Goal: Transaction & Acquisition: Obtain resource

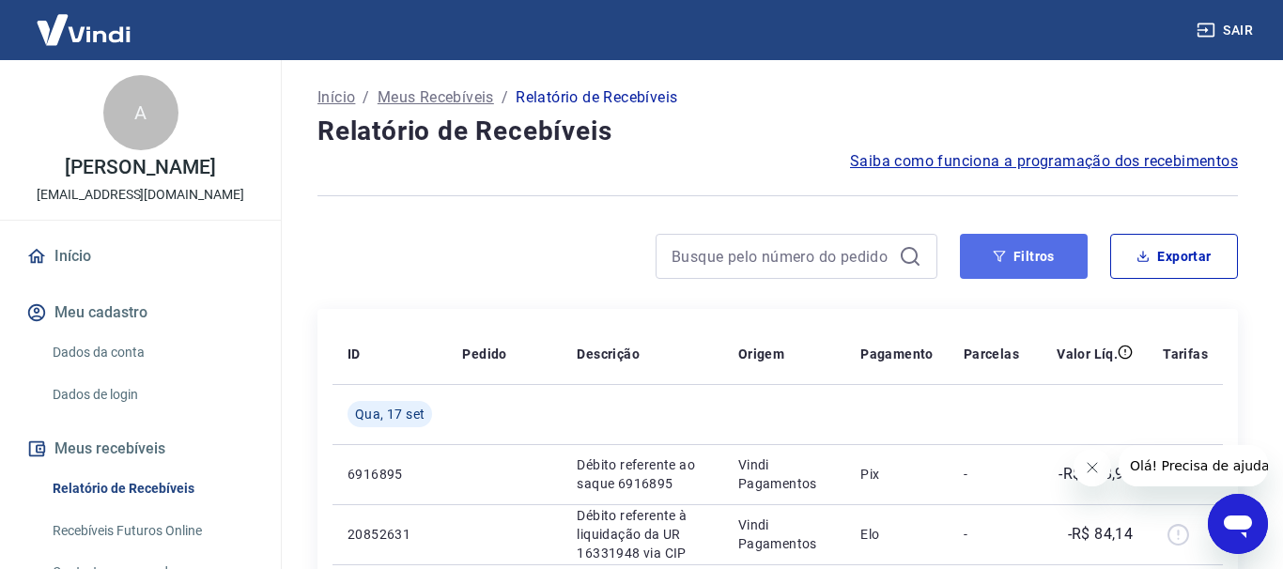
click at [1033, 262] on button "Filtros" at bounding box center [1024, 256] width 128 height 45
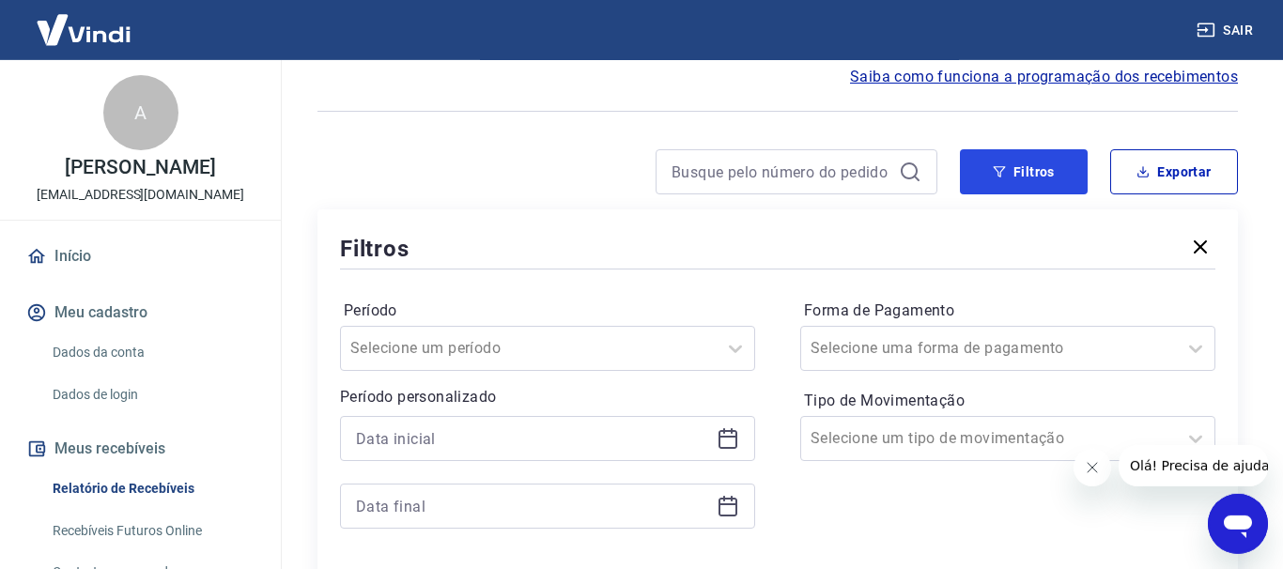
scroll to position [96, 0]
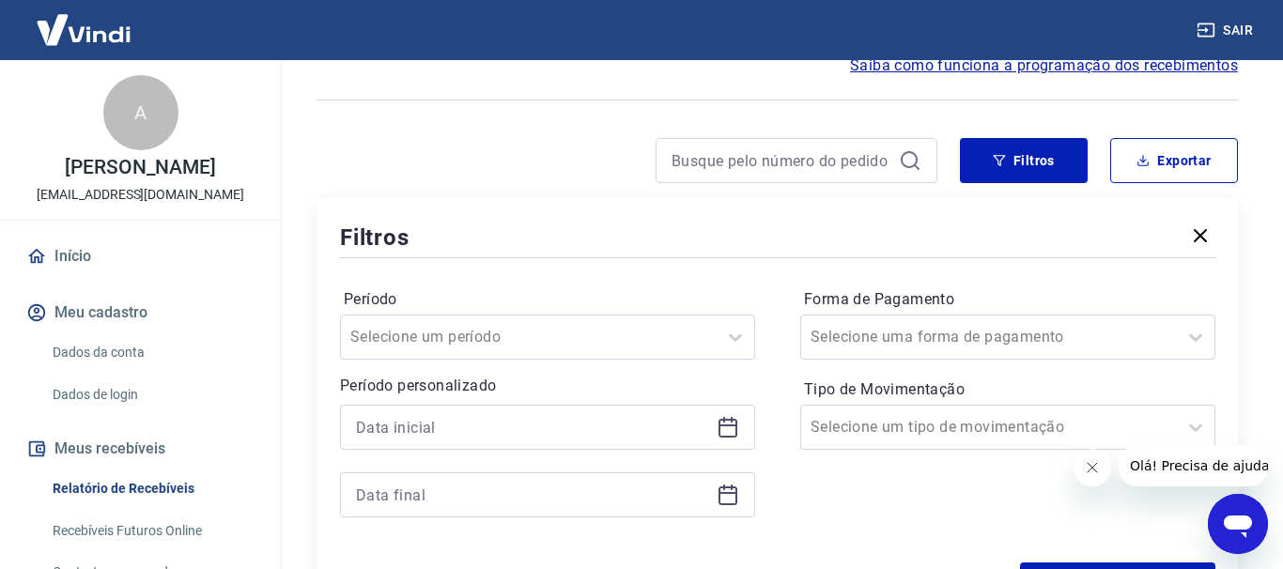
click at [723, 425] on icon at bounding box center [728, 426] width 19 height 2
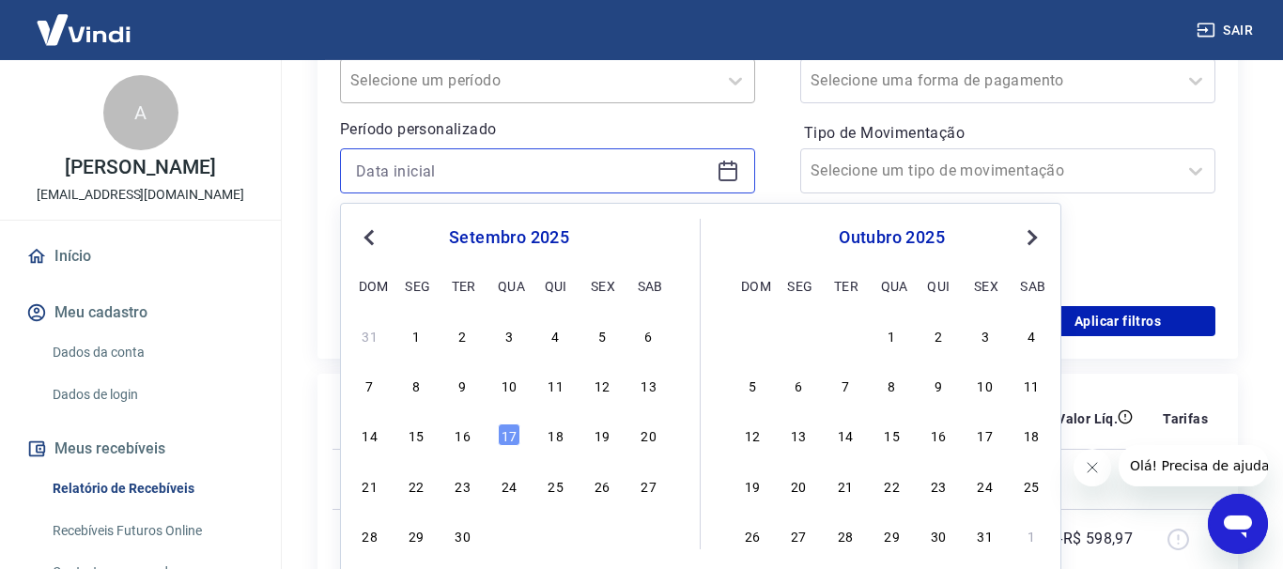
scroll to position [383, 0]
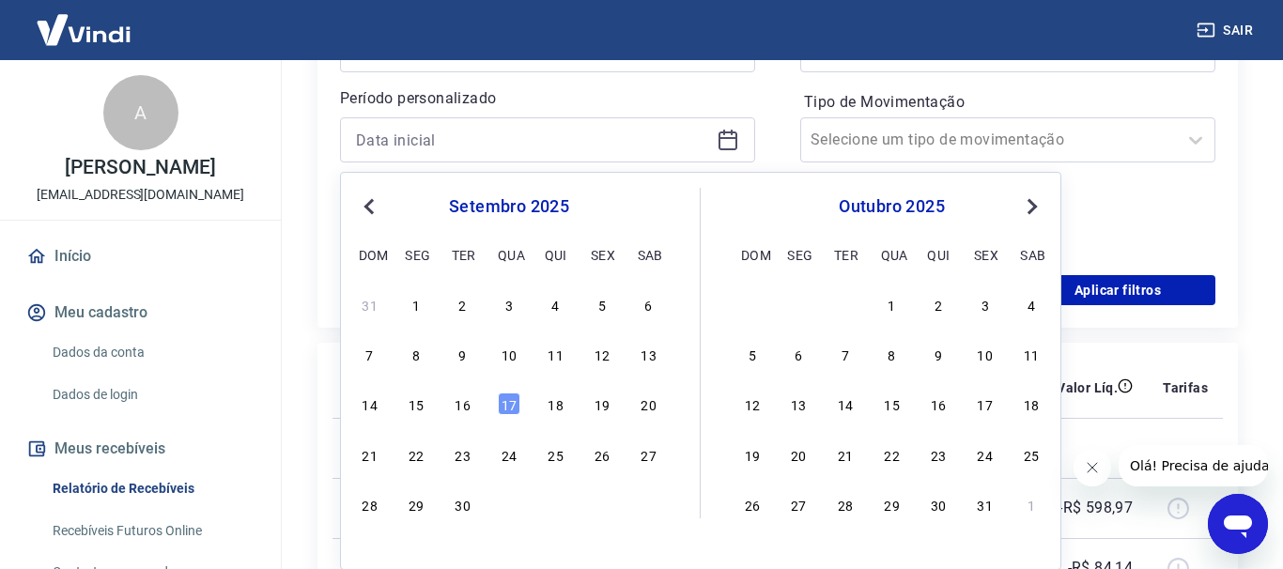
click at [379, 209] on button "Previous Month" at bounding box center [369, 206] width 23 height 23
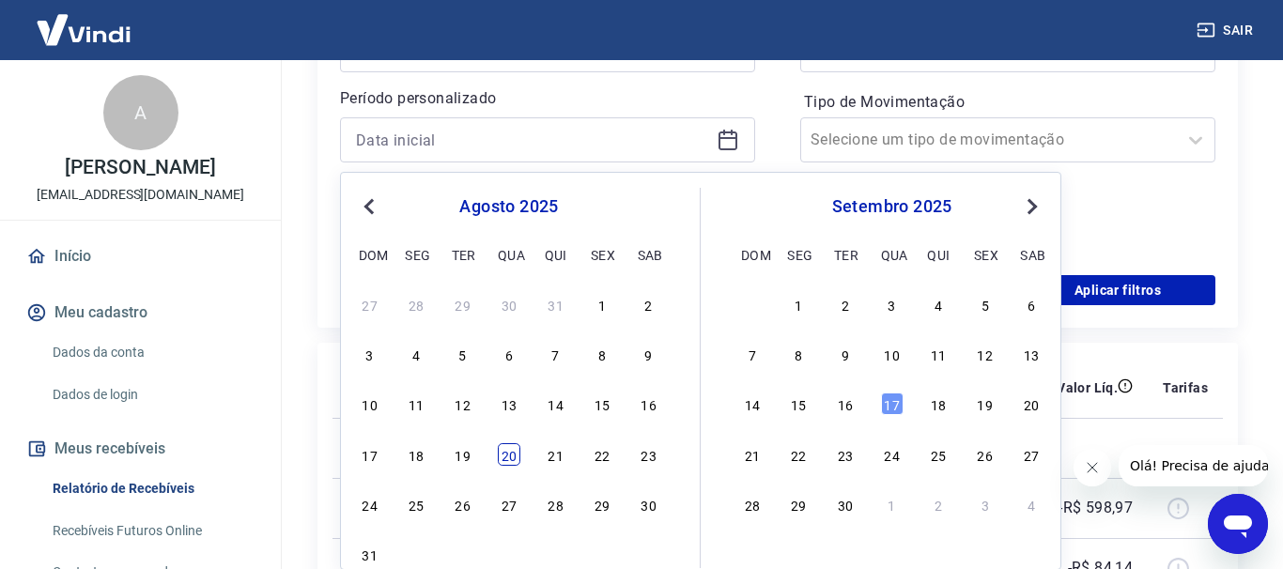
click at [516, 462] on div "20" at bounding box center [509, 454] width 23 height 23
click at [516, 462] on td at bounding box center [504, 448] width 115 height 60
type input "[DATE]"
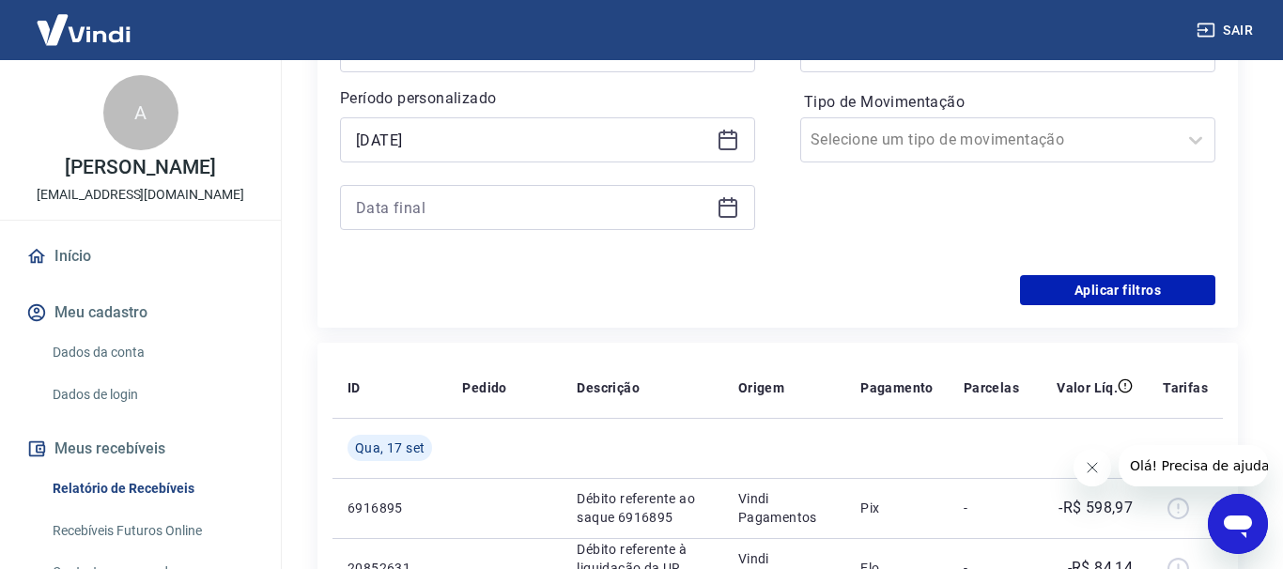
click at [734, 213] on icon at bounding box center [728, 207] width 23 height 23
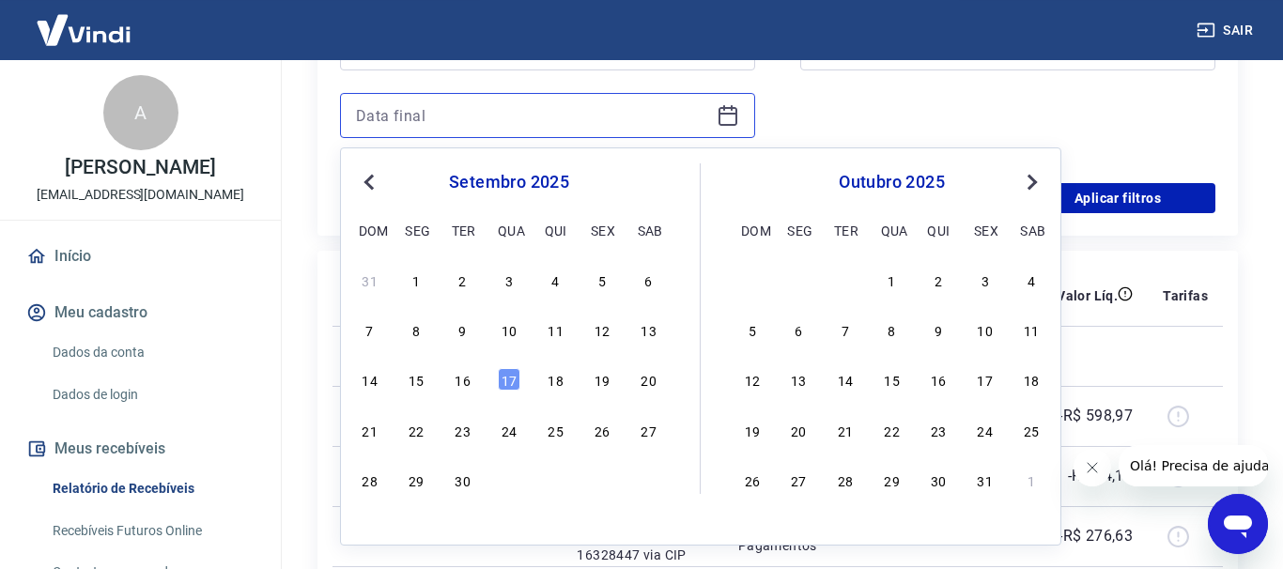
scroll to position [479, 0]
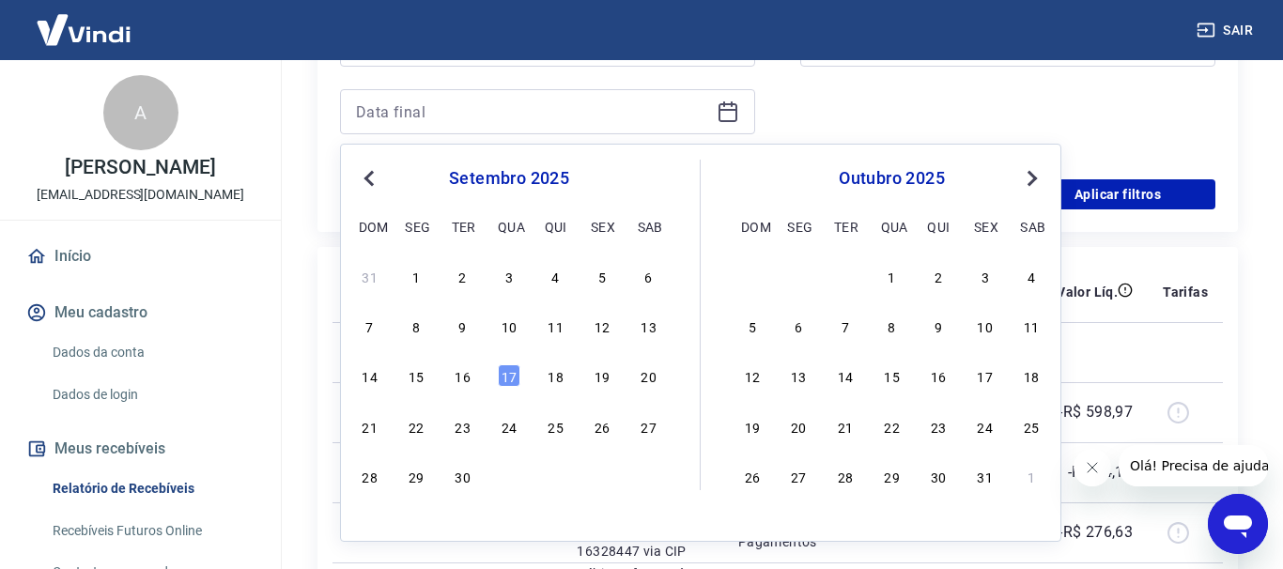
click at [371, 188] on button "Previous Month" at bounding box center [369, 178] width 23 height 23
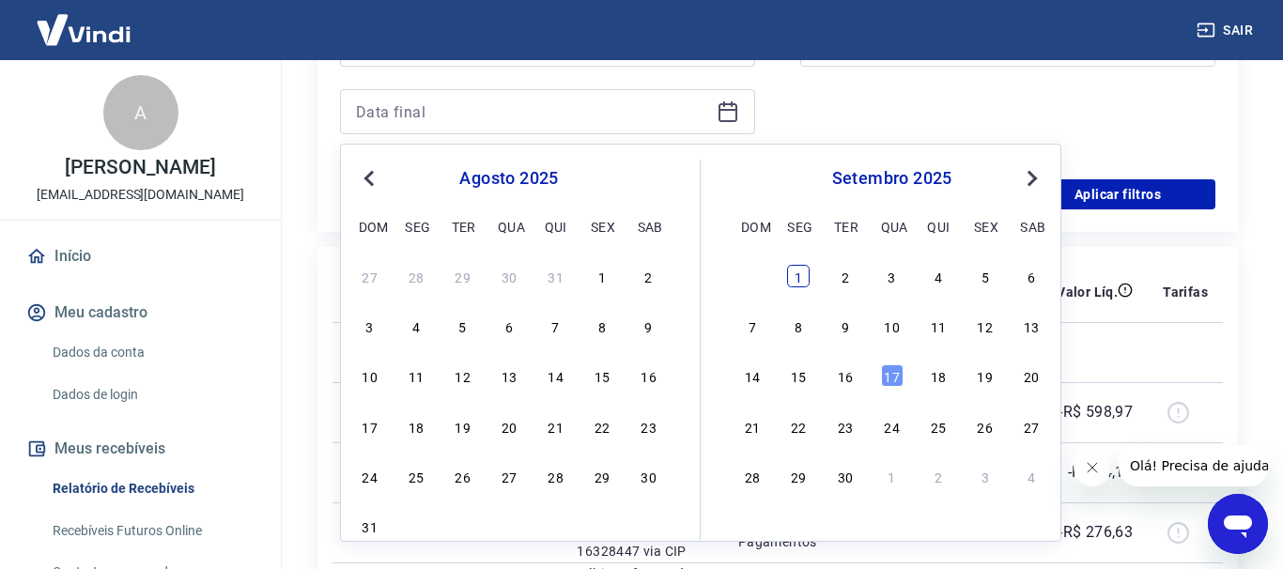
click at [796, 286] on div "1" at bounding box center [798, 276] width 23 height 23
type input "[DATE]"
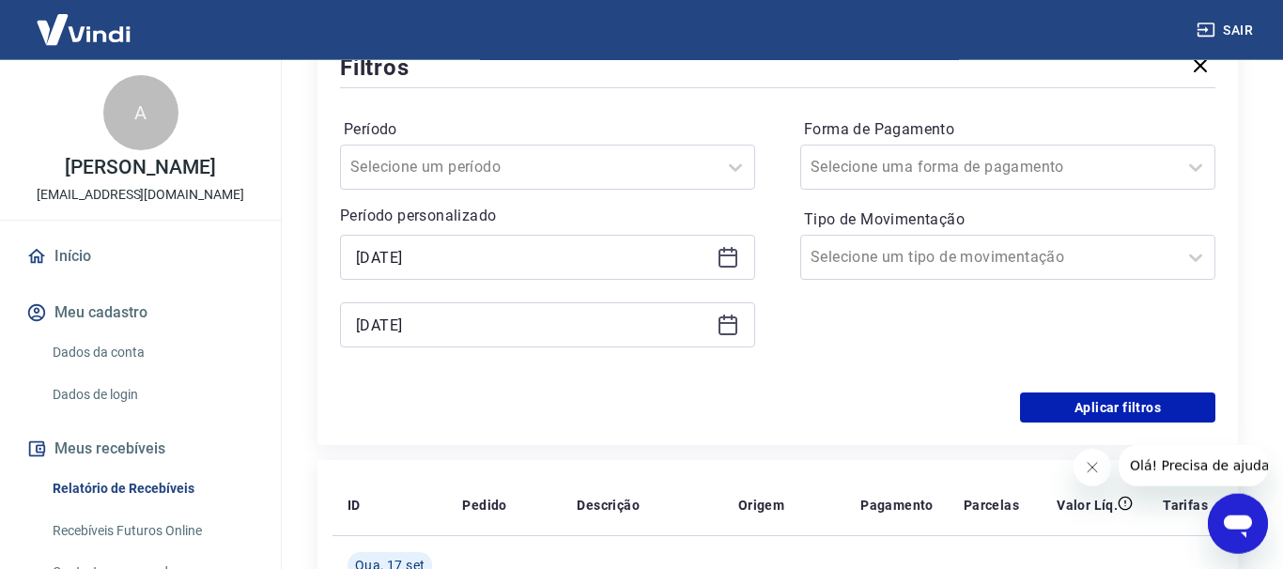
scroll to position [287, 0]
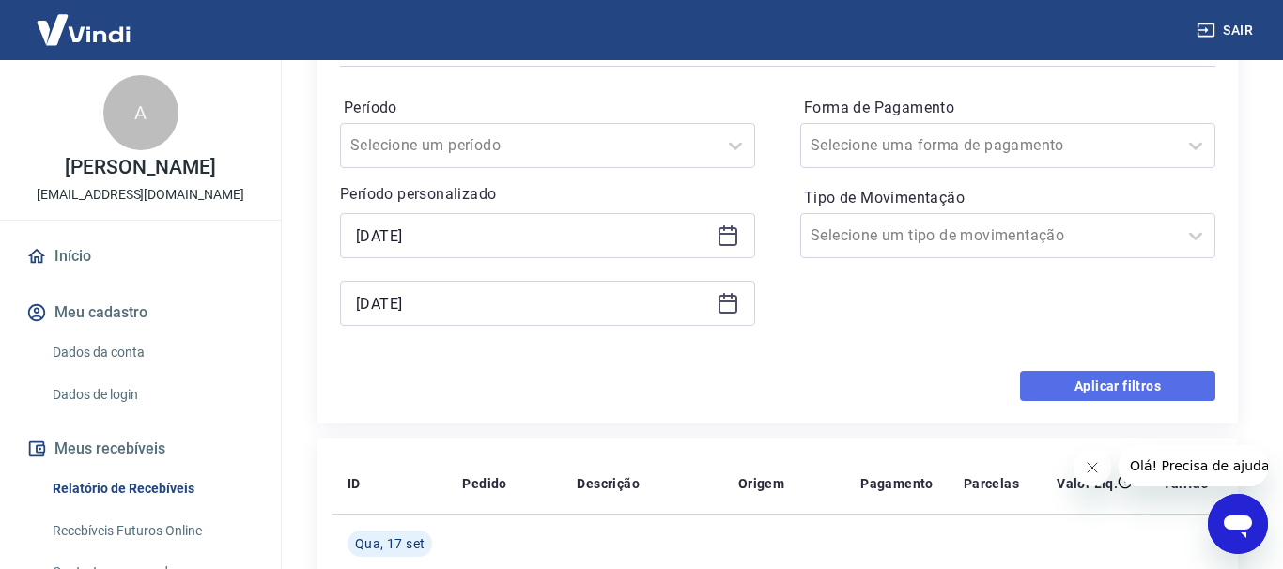
click at [1098, 390] on button "Aplicar filtros" at bounding box center [1117, 386] width 195 height 30
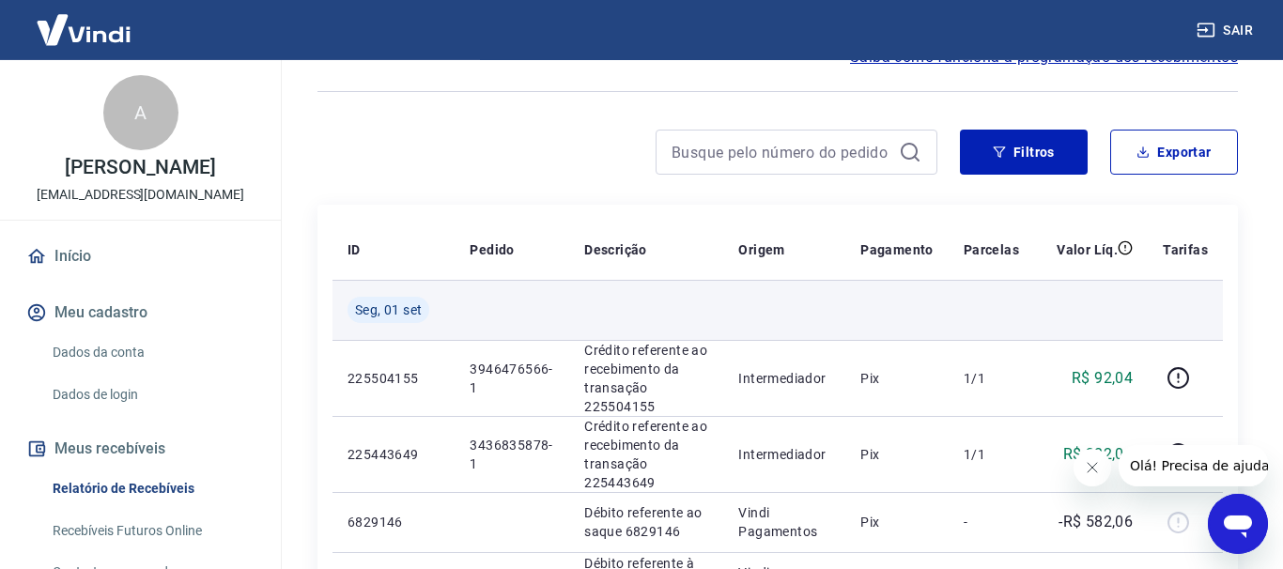
scroll to position [96, 0]
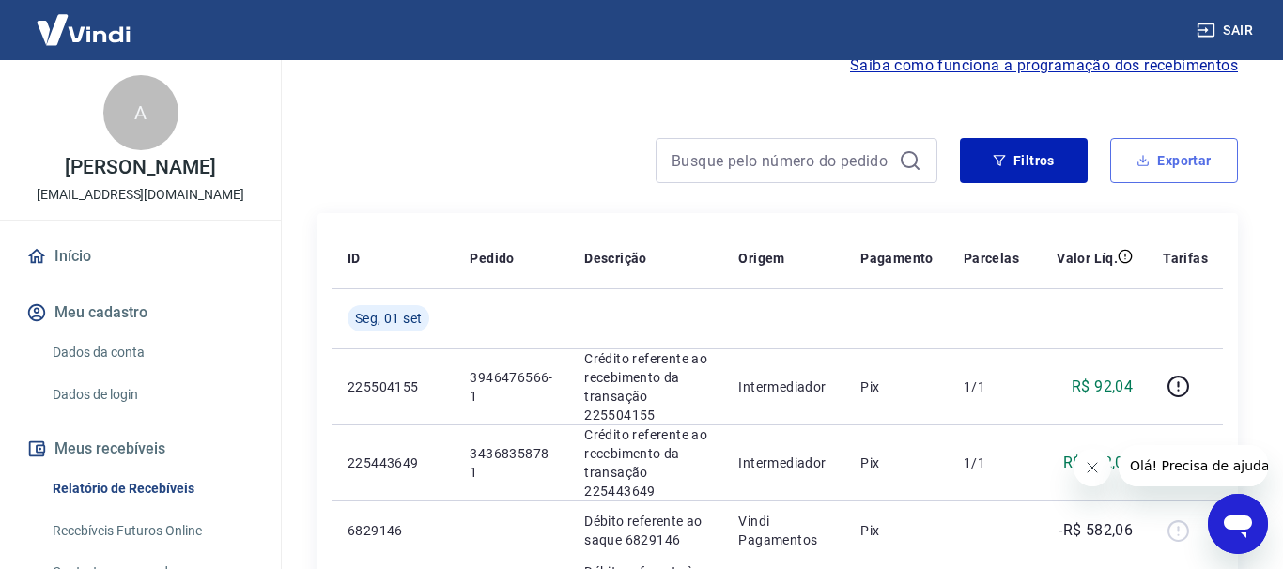
click at [1173, 160] on button "Exportar" at bounding box center [1174, 160] width 128 height 45
type input "[DATE]"
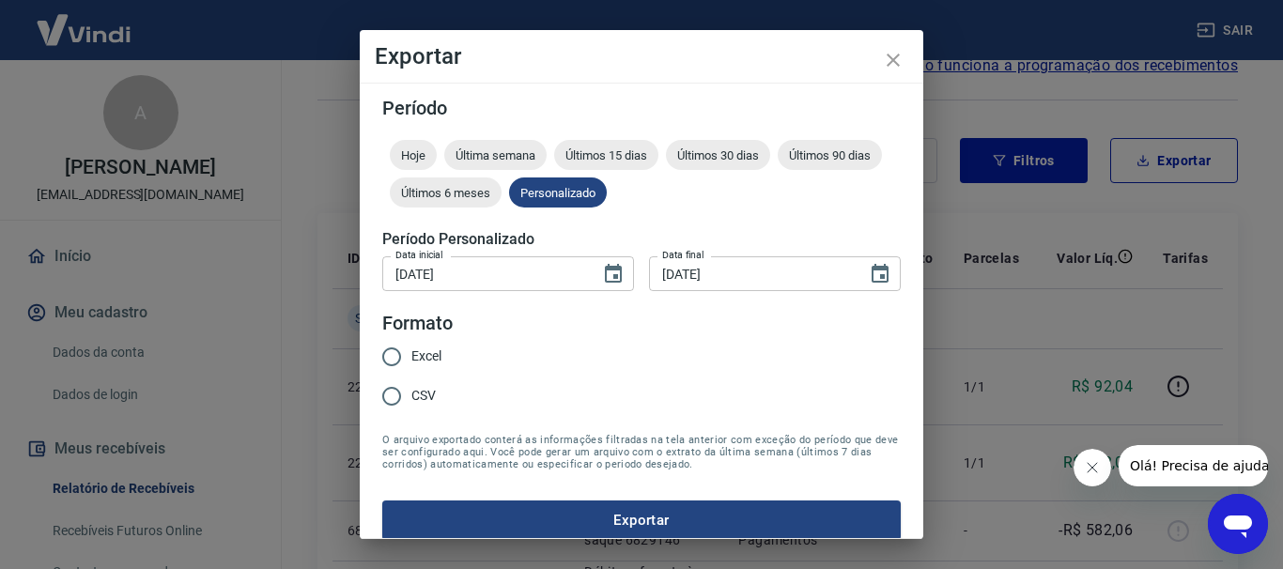
click at [429, 355] on span "Excel" at bounding box center [426, 357] width 30 height 20
click at [411, 355] on input "Excel" at bounding box center [391, 356] width 39 height 39
radio input "true"
click at [531, 519] on button "Exportar" at bounding box center [641, 520] width 518 height 39
